Goal: Transaction & Acquisition: Purchase product/service

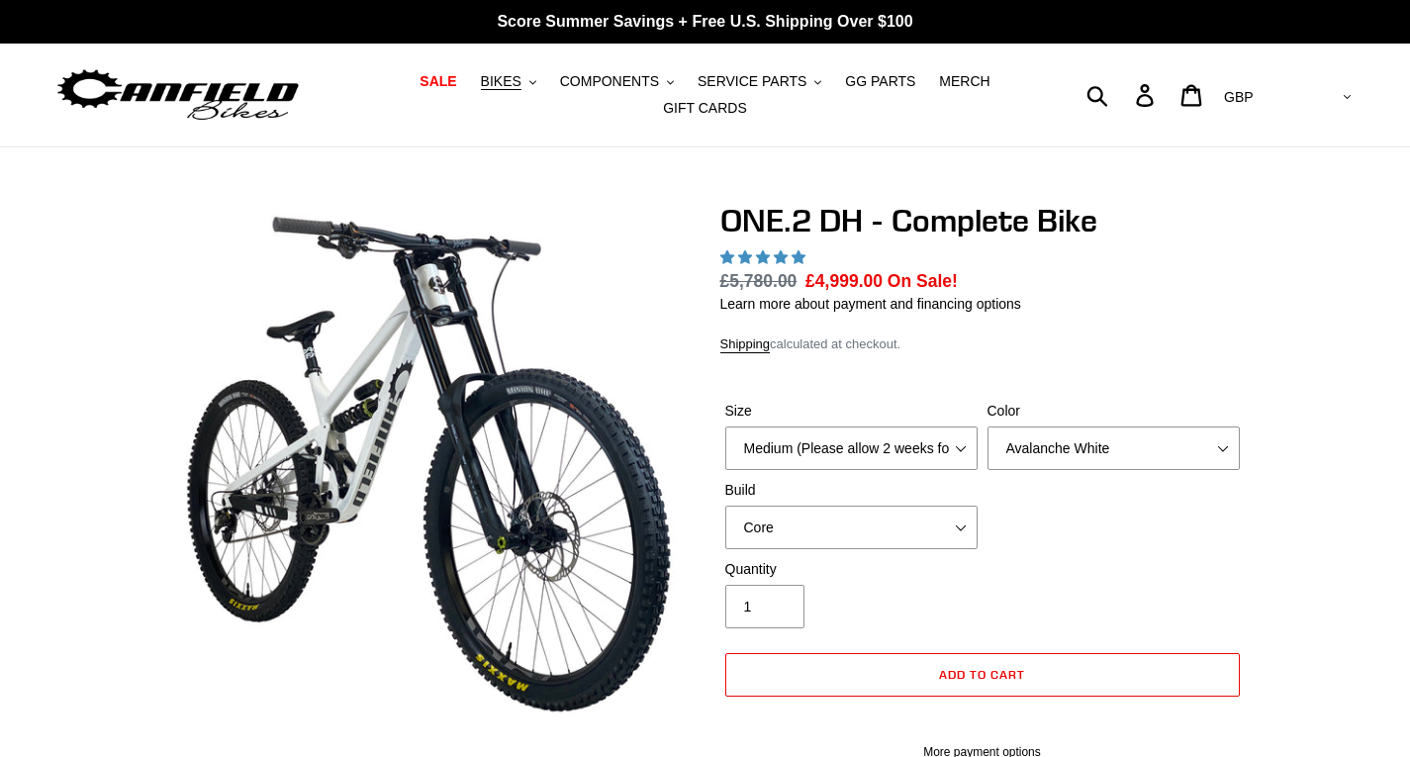
select select "highest-rating"
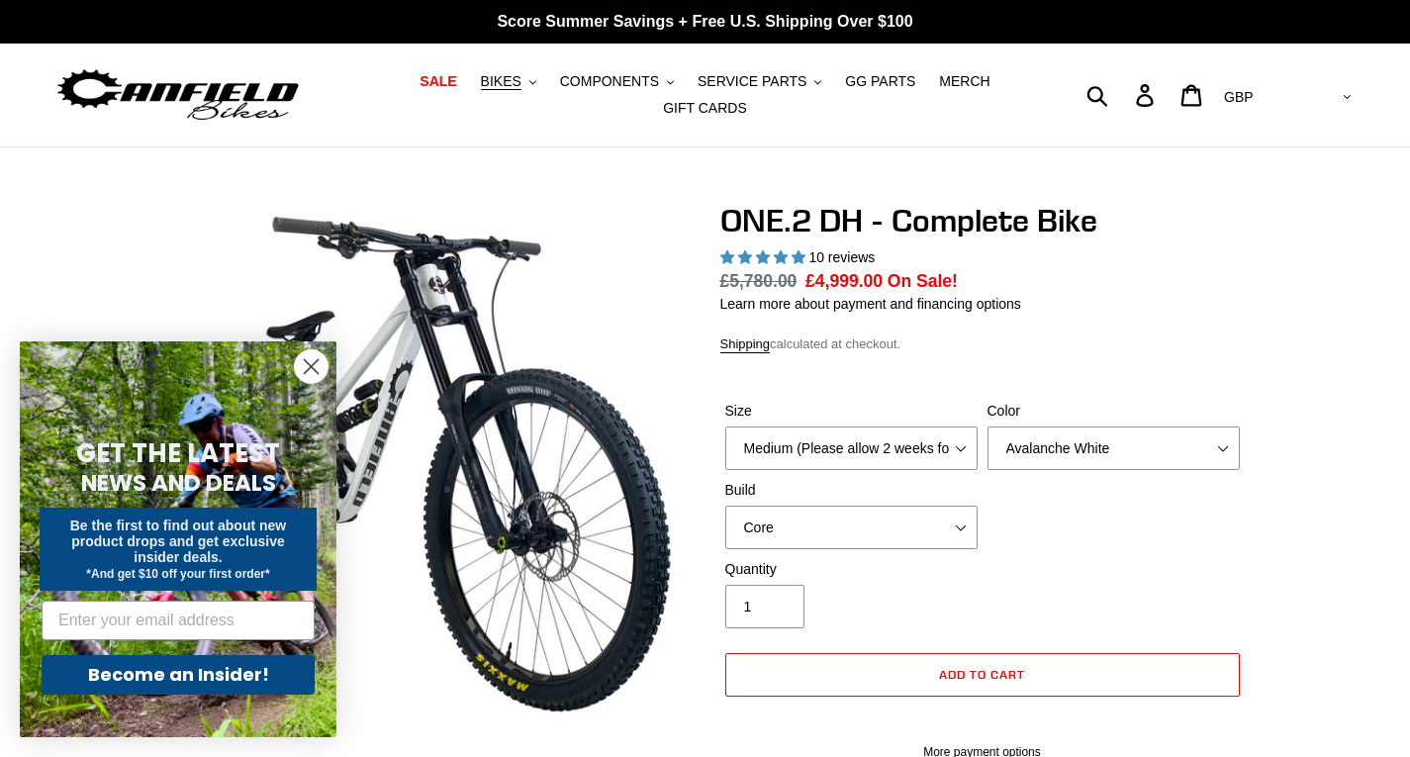
click at [320, 365] on circle "Close dialog" at bounding box center [311, 366] width 33 height 33
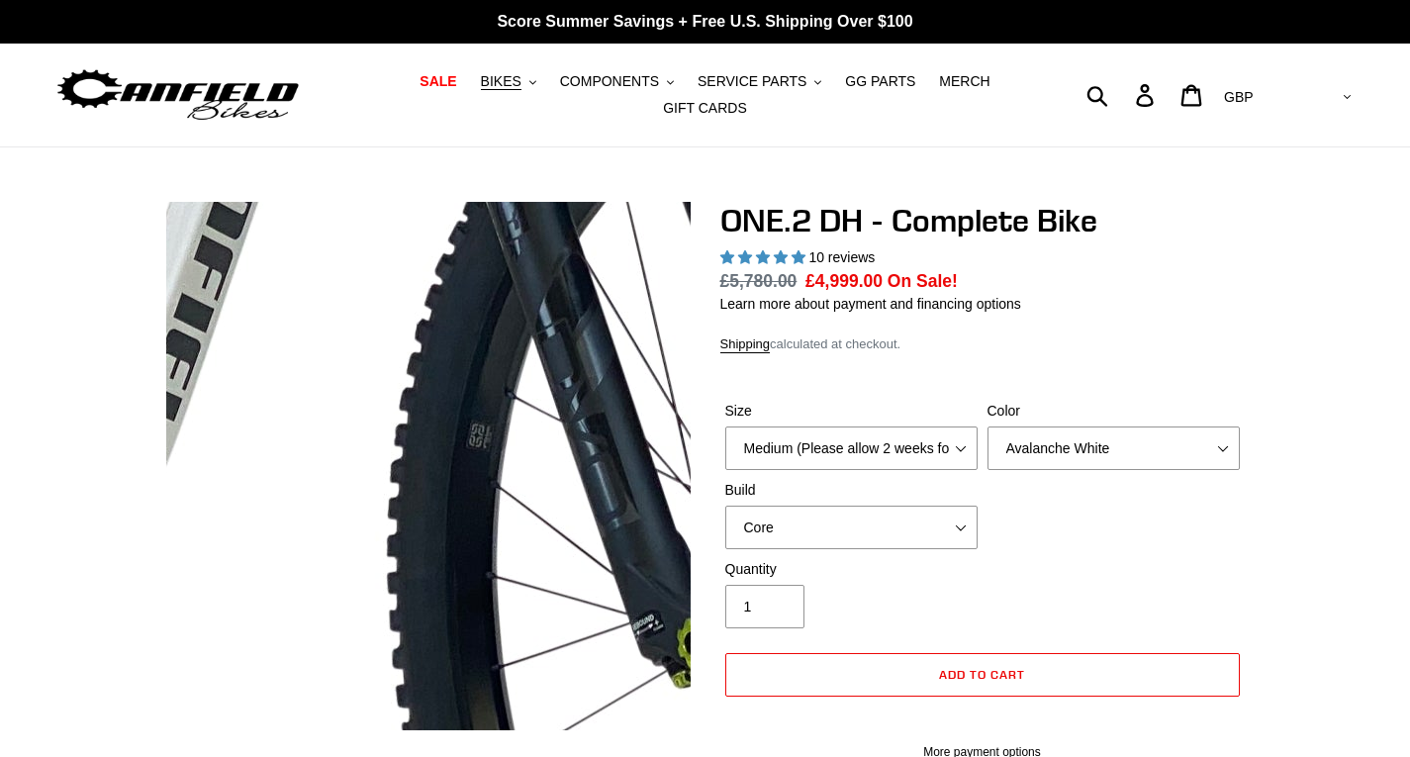
click at [435, 501] on img at bounding box center [407, 335] width 2026 height 2026
click at [427, 498] on img at bounding box center [407, 335] width 2026 height 2026
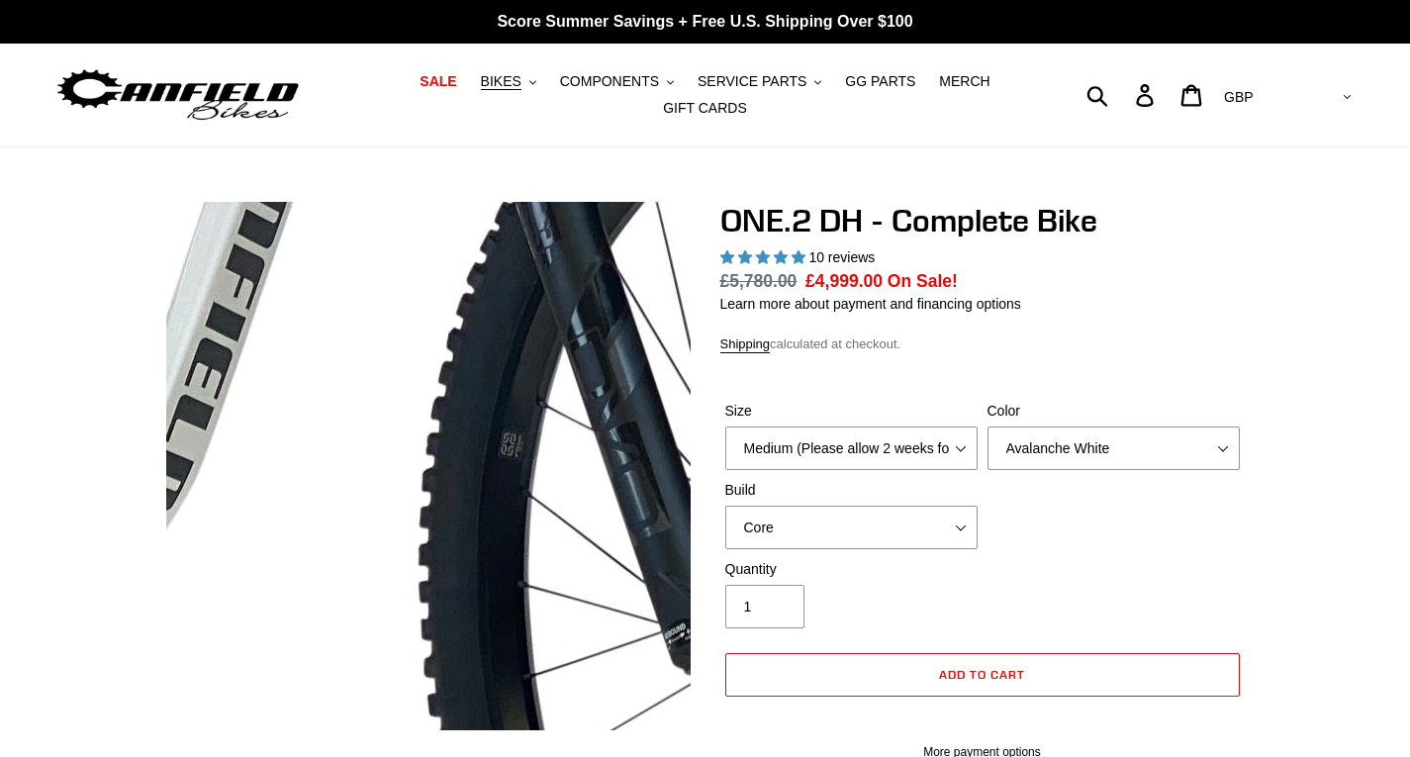
click at [424, 498] on img at bounding box center [438, 344] width 2026 height 2026
